Goal: Task Accomplishment & Management: Understand process/instructions

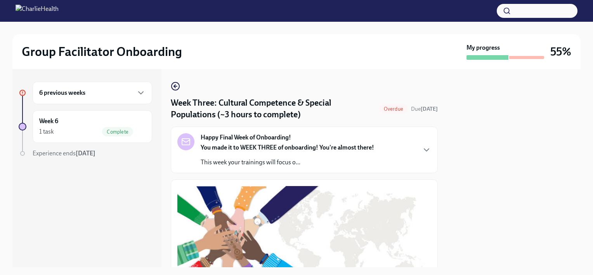
scroll to position [642, 0]
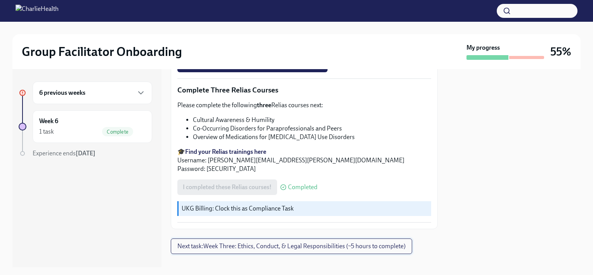
click at [279, 242] on span "Next task : Week Three: Ethics, Conduct, & Legal Responsibilities (~5 hours to …" at bounding box center [291, 246] width 228 height 8
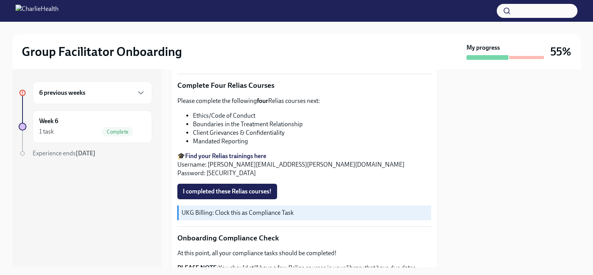
scroll to position [324, 0]
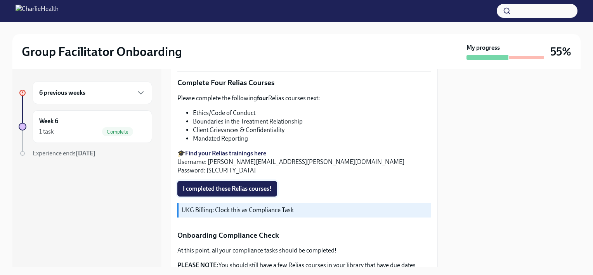
click at [220, 185] on span "I completed these Relias courses!" at bounding box center [227, 189] width 89 height 8
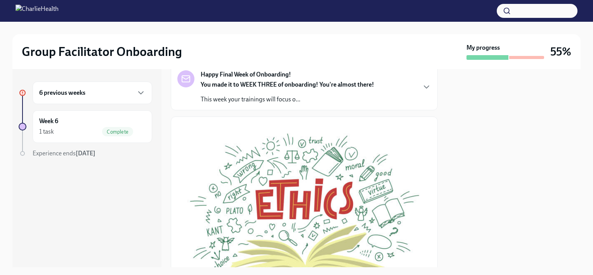
scroll to position [64, 0]
click at [351, 92] on div "You made it to WEEK THREE of onboarding! You're almost there! This week your tr…" at bounding box center [286, 90] width 173 height 23
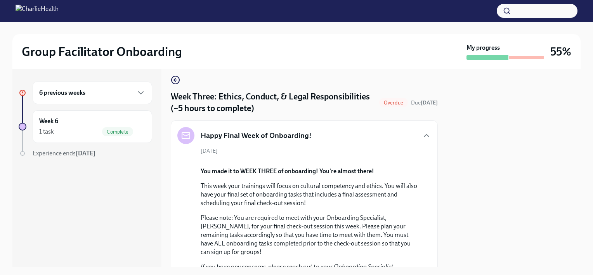
scroll to position [0, 0]
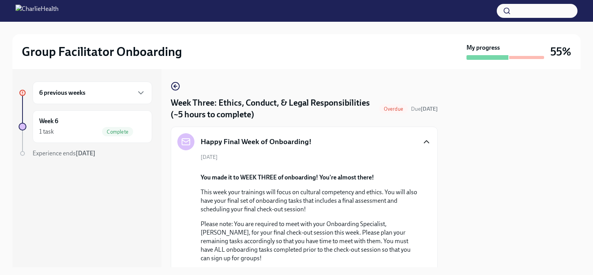
click at [424, 140] on icon "button" at bounding box center [426, 141] width 5 height 2
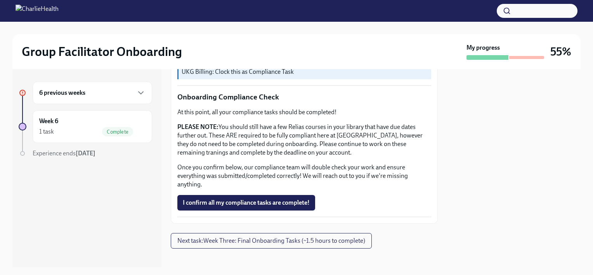
scroll to position [462, 0]
click at [217, 237] on span "Next task : Week Three: Final Onboarding Tasks (~1.5 hours to complete)" at bounding box center [271, 241] width 188 height 8
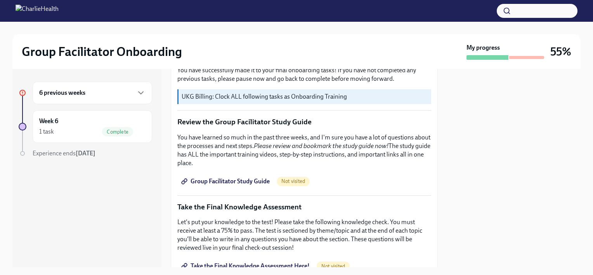
scroll to position [287, 0]
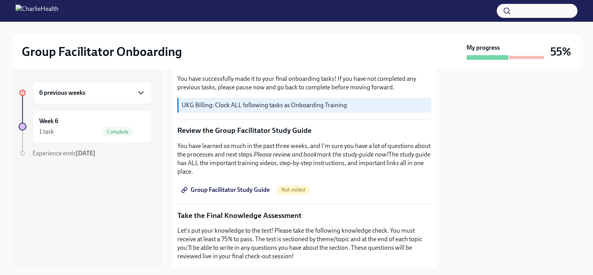
click at [142, 95] on icon "button" at bounding box center [140, 92] width 9 height 9
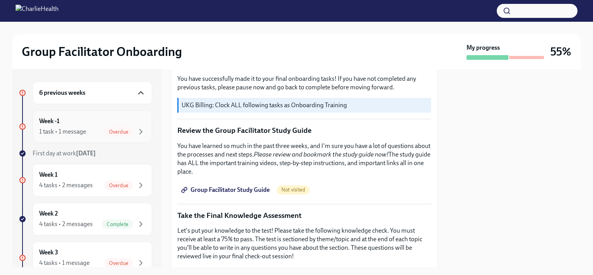
click at [80, 129] on div "1 task • 1 message" at bounding box center [62, 131] width 47 height 9
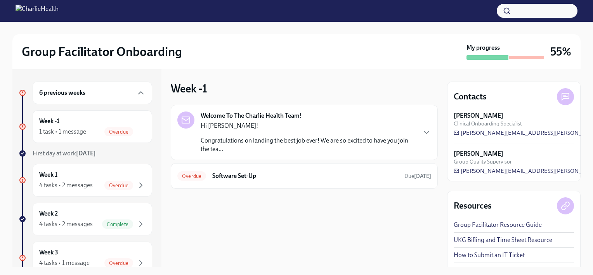
click at [404, 138] on p "Congratulations on landing the best job ever! We are so excited to have you joi…" at bounding box center [307, 144] width 215 height 17
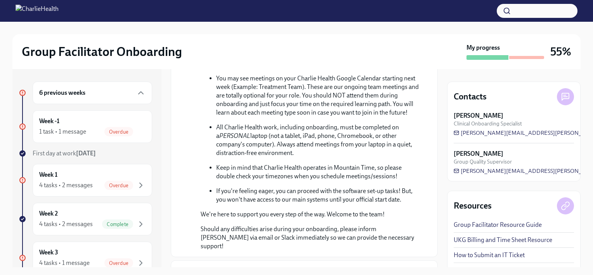
scroll to position [346, 0]
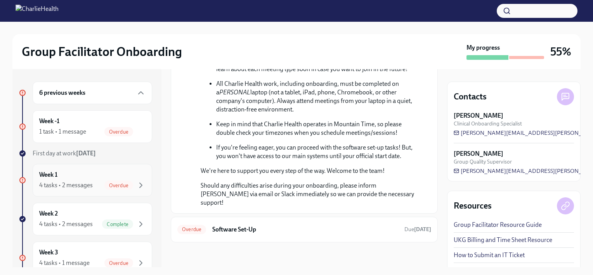
click at [101, 177] on div "Week 1 4 tasks • 2 messages Overdue" at bounding box center [92, 179] width 106 height 19
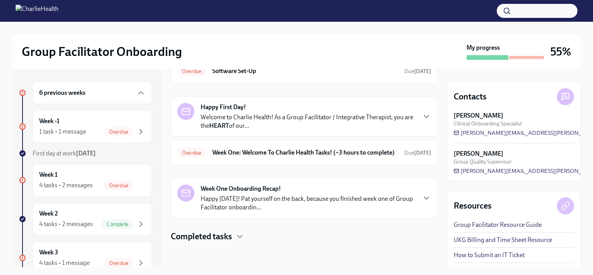
scroll to position [51, 0]
click at [366, 157] on h6 "Week One: Welcome To Charlie Health Tasks! (~3 hours to complete)" at bounding box center [305, 152] width 186 height 9
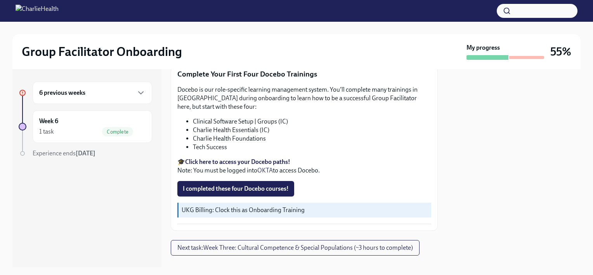
scroll to position [1041, 0]
click at [258, 243] on span "Next task : Week Three: Cultural Competence & Special Populations (~3 hours to …" at bounding box center [294, 247] width 235 height 8
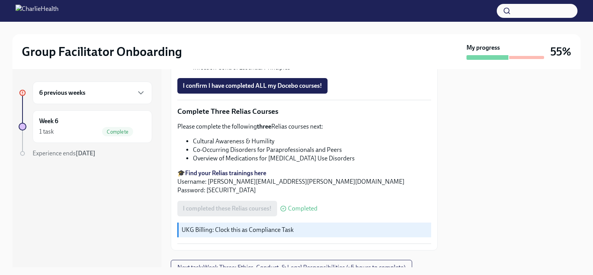
scroll to position [642, 0]
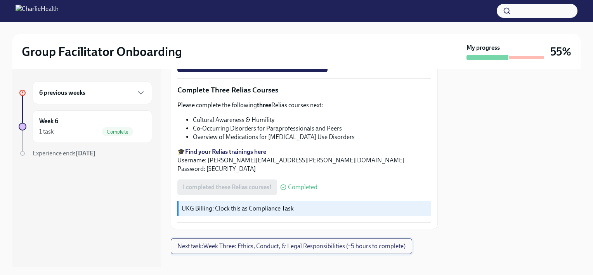
click at [316, 242] on span "Next task : Week Three: Ethics, Conduct, & Legal Responsibilities (~5 hours to …" at bounding box center [291, 246] width 228 height 8
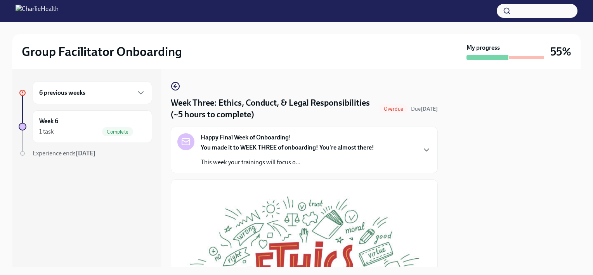
click at [62, 97] on h6 "6 previous weeks" at bounding box center [62, 92] width 46 height 9
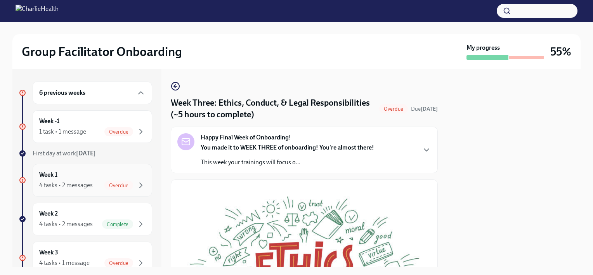
scroll to position [31, 0]
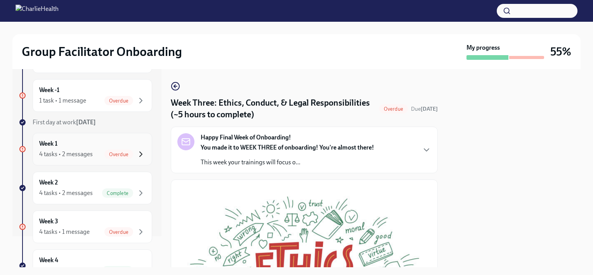
click at [136, 152] on icon "button" at bounding box center [140, 153] width 9 height 9
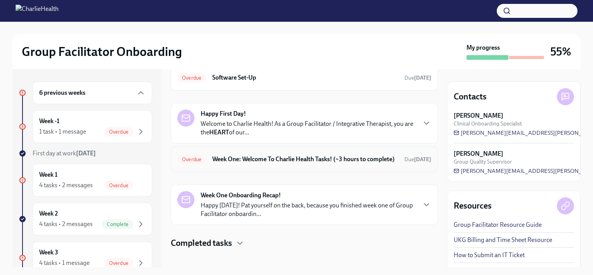
scroll to position [54, 0]
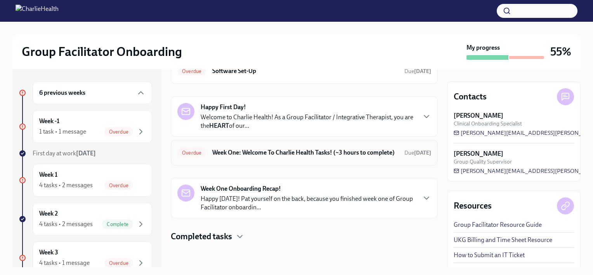
click at [293, 155] on h6 "Week One: Welcome To Charlie Health Tasks! (~3 hours to complete)" at bounding box center [305, 152] width 186 height 9
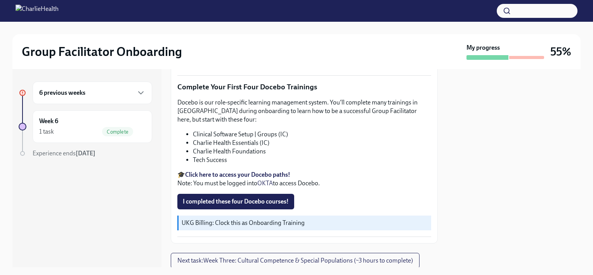
scroll to position [1041, 0]
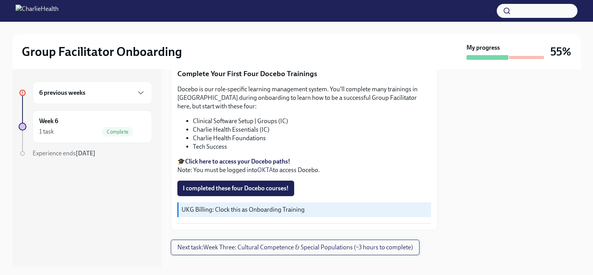
click at [261, 243] on span "Next task : Week Three: Cultural Competence & Special Populations (~3 hours to …" at bounding box center [294, 247] width 235 height 8
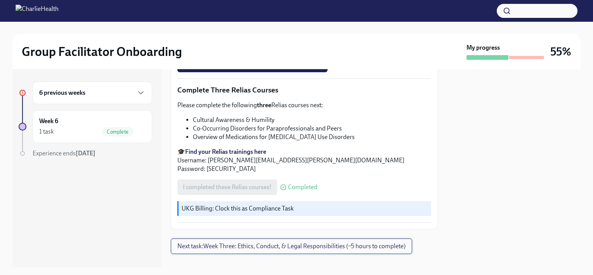
scroll to position [641, 0]
click at [263, 242] on span "Next task : Week Three: Ethics, Conduct, & Legal Responsibilities (~5 hours to …" at bounding box center [291, 246] width 228 height 8
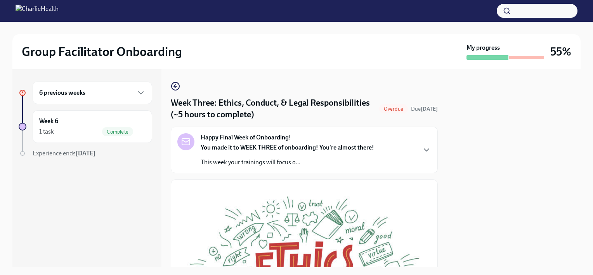
click at [91, 91] on div "6 previous weeks" at bounding box center [92, 92] width 106 height 9
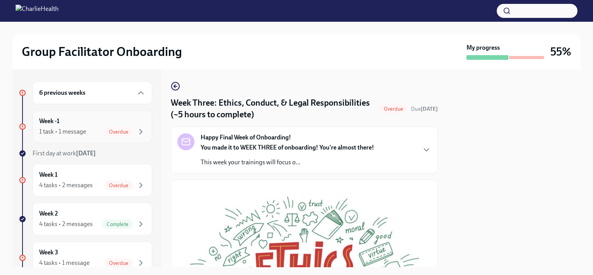
click at [84, 130] on div "1 task • 1 message" at bounding box center [62, 131] width 47 height 9
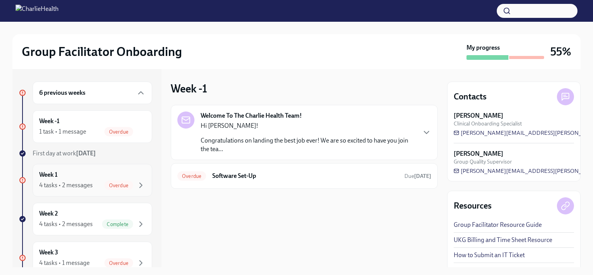
click at [52, 181] on div "4 tasks • 2 messages" at bounding box center [66, 185] width 54 height 9
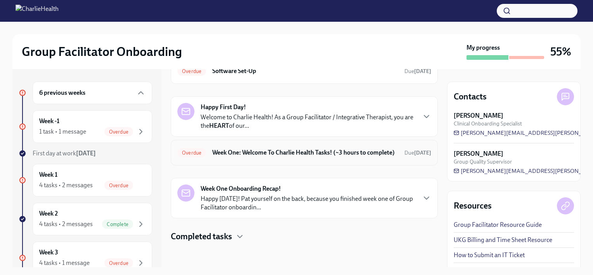
scroll to position [54, 0]
click at [288, 148] on h6 "Week One: Welcome To Charlie Health Tasks! (~3 hours to complete)" at bounding box center [305, 152] width 186 height 9
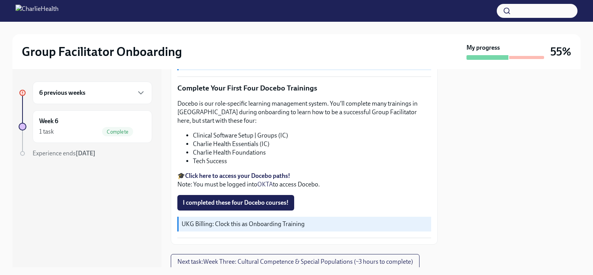
scroll to position [1026, 0]
click at [250, 173] on strong "Click here to access your Docebo paths!" at bounding box center [237, 176] width 105 height 7
